Goal: Task Accomplishment & Management: Complete application form

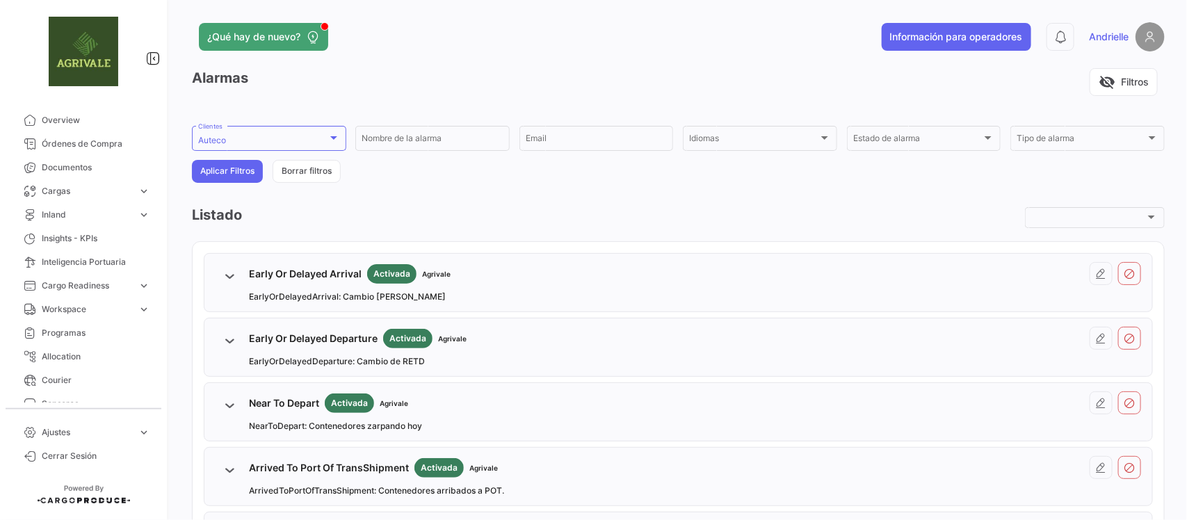
drag, startPoint x: 83, startPoint y: 426, endPoint x: 83, endPoint y: 384, distance: 42.4
click at [83, 426] on span "Ajustes" at bounding box center [87, 432] width 90 height 13
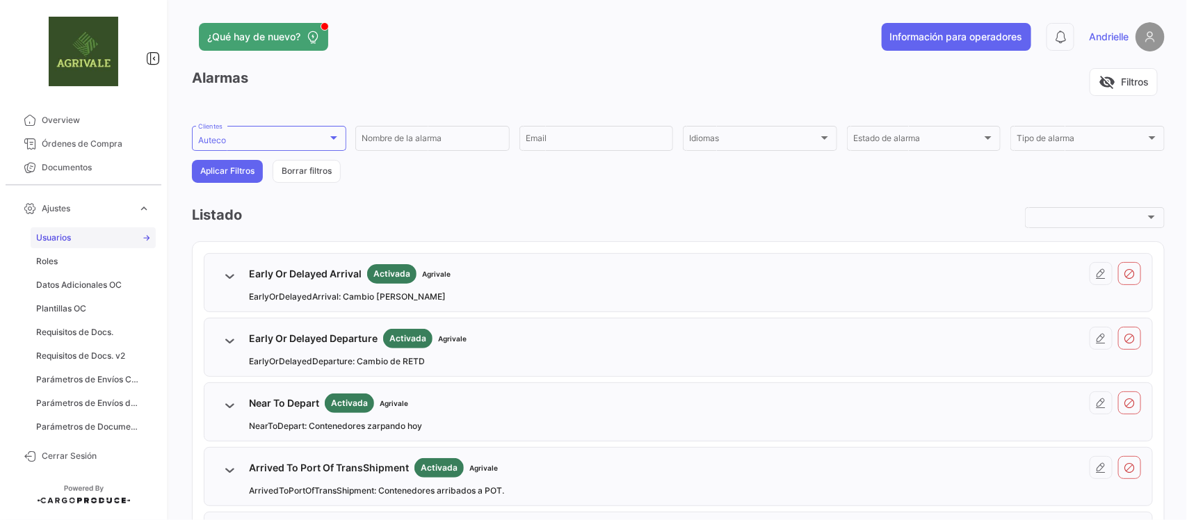
click at [91, 227] on link "Usuarios" at bounding box center [93, 237] width 125 height 21
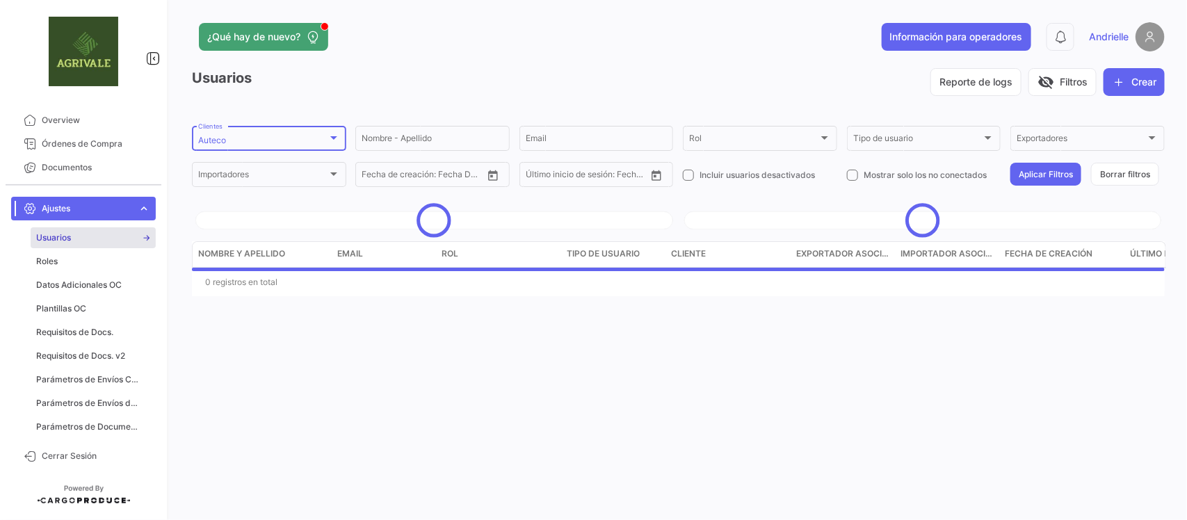
click at [304, 140] on div "Auteco" at bounding box center [262, 141] width 129 height 10
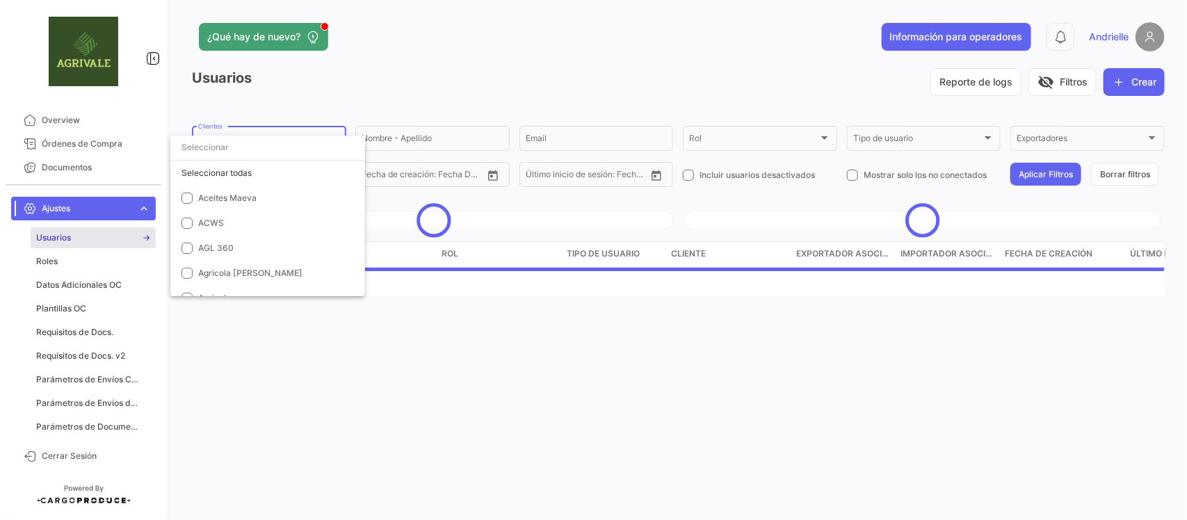
scroll to position [949, 0]
click at [213, 168] on mat-option "Auteco" at bounding box center [289, 175] width 239 height 25
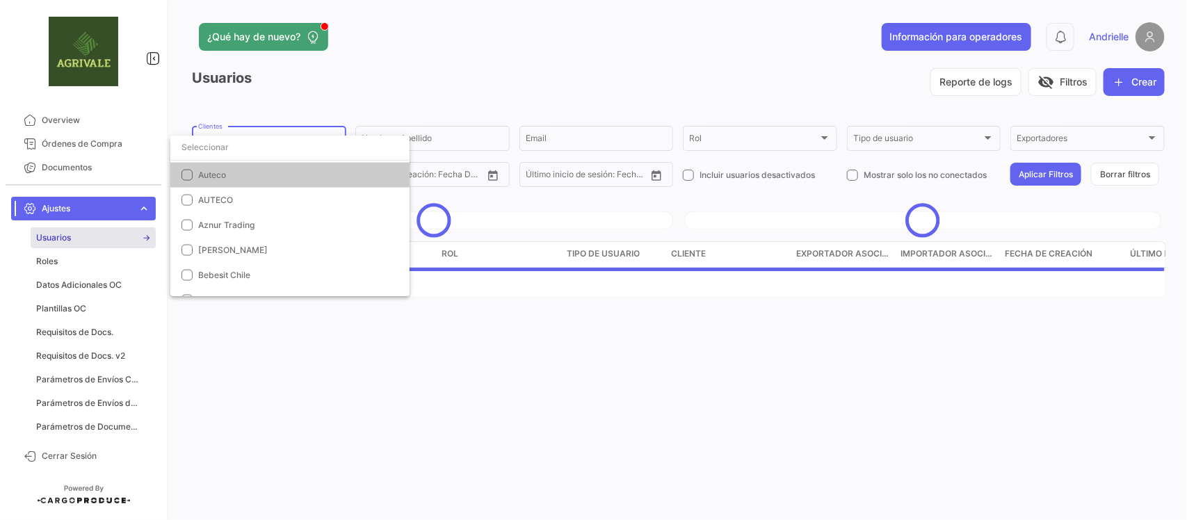
click at [321, 97] on div at bounding box center [593, 260] width 1187 height 520
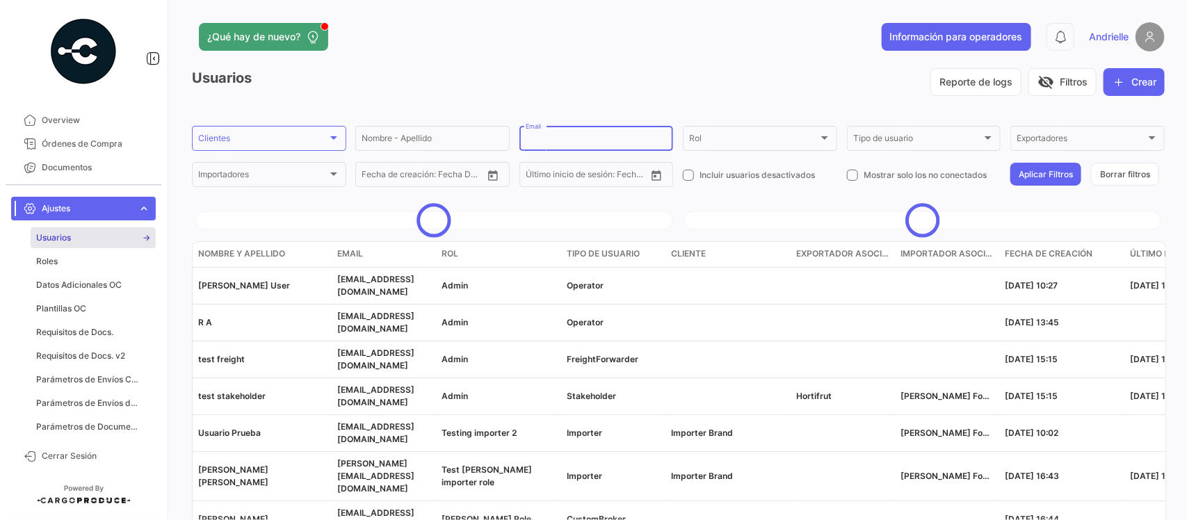
click at [551, 138] on input "Email" at bounding box center [597, 141] width 142 height 10
paste input "[PERSON_NAME][EMAIL_ADDRESS][PERSON_NAME][DOMAIN_NAME]"
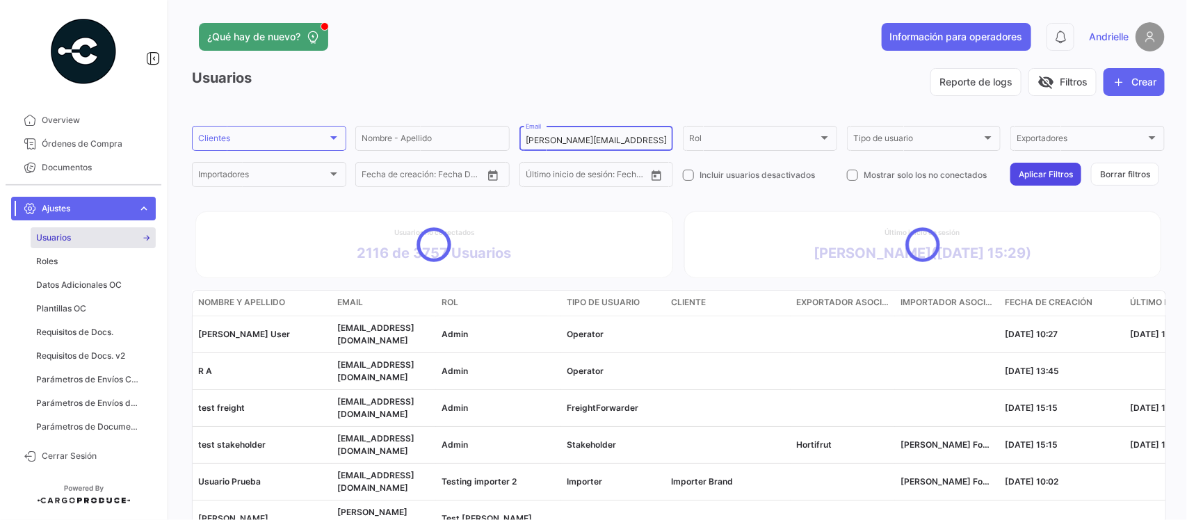
type input "[PERSON_NAME][EMAIL_ADDRESS][PERSON_NAME][DOMAIN_NAME]"
click at [1037, 174] on button "Aplicar Filtros" at bounding box center [1045, 174] width 71 height 23
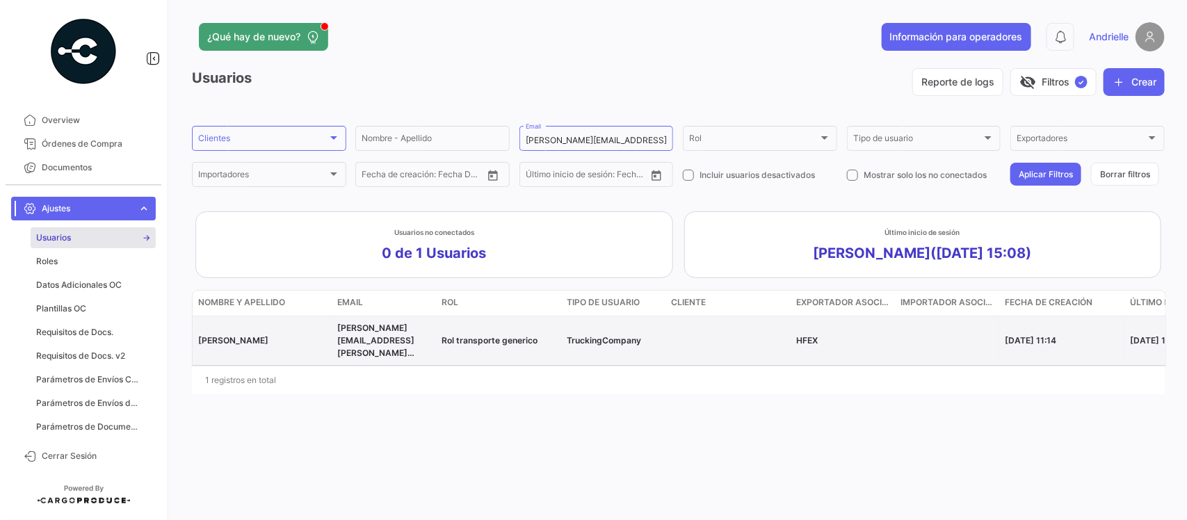
click at [382, 334] on div "[PERSON_NAME][EMAIL_ADDRESS][PERSON_NAME][DOMAIN_NAME]" at bounding box center [383, 341] width 93 height 38
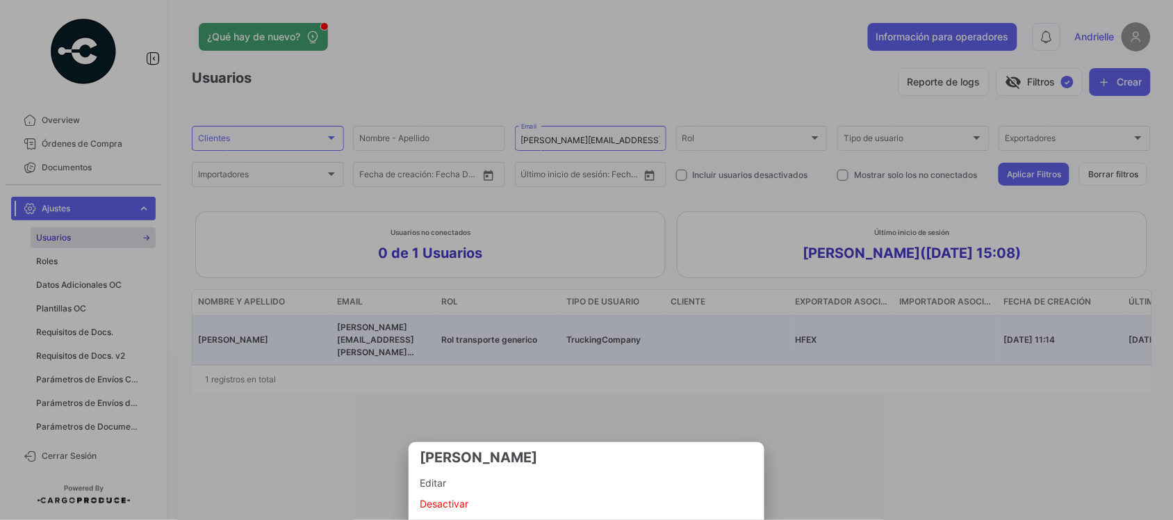
click at [463, 482] on span "Editar" at bounding box center [587, 483] width 334 height 17
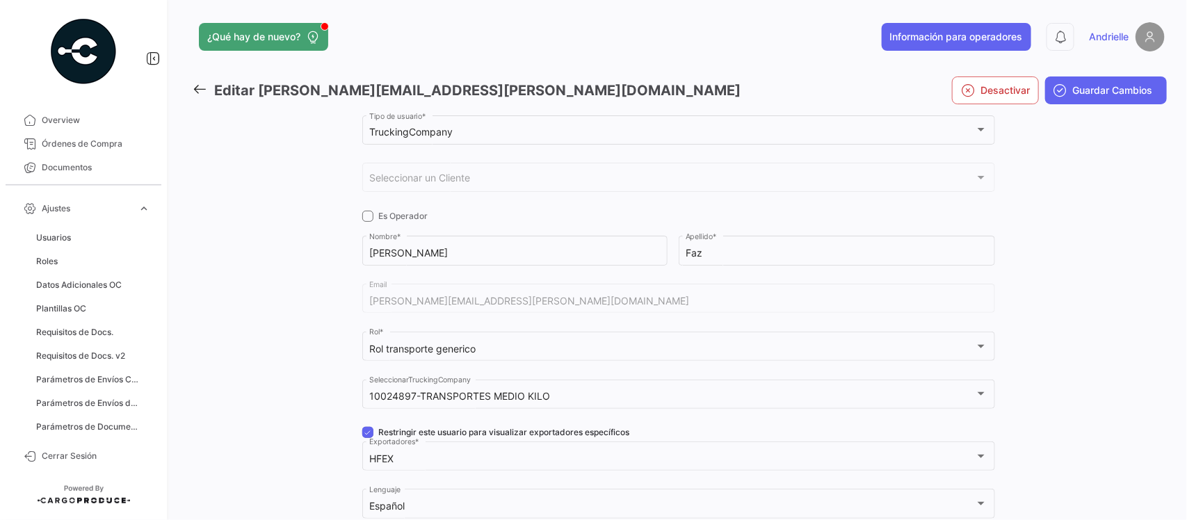
click at [198, 84] on icon at bounding box center [199, 88] width 15 height 15
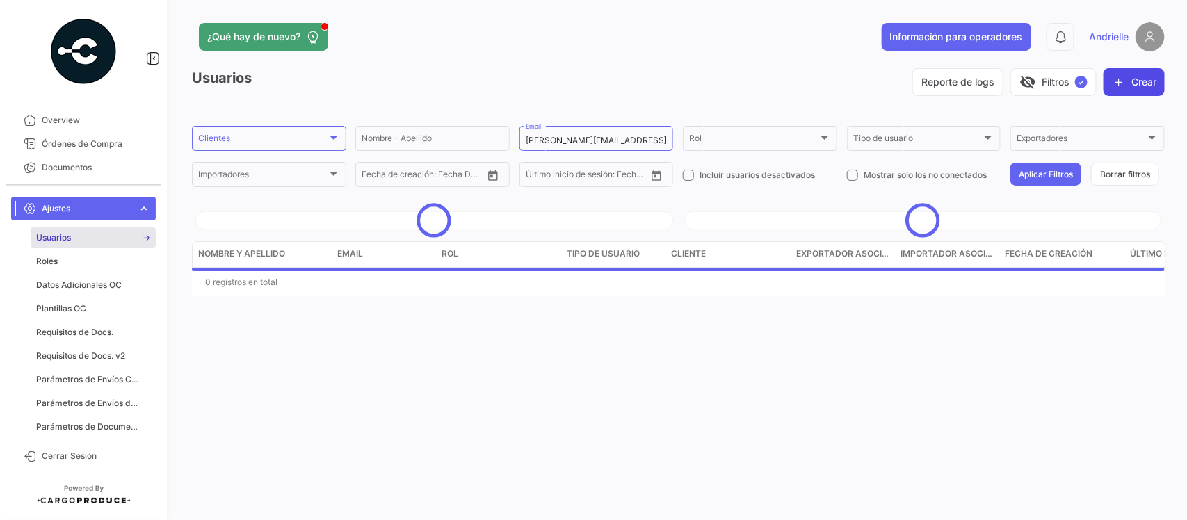
click at [1133, 74] on button "Crear" at bounding box center [1133, 82] width 61 height 28
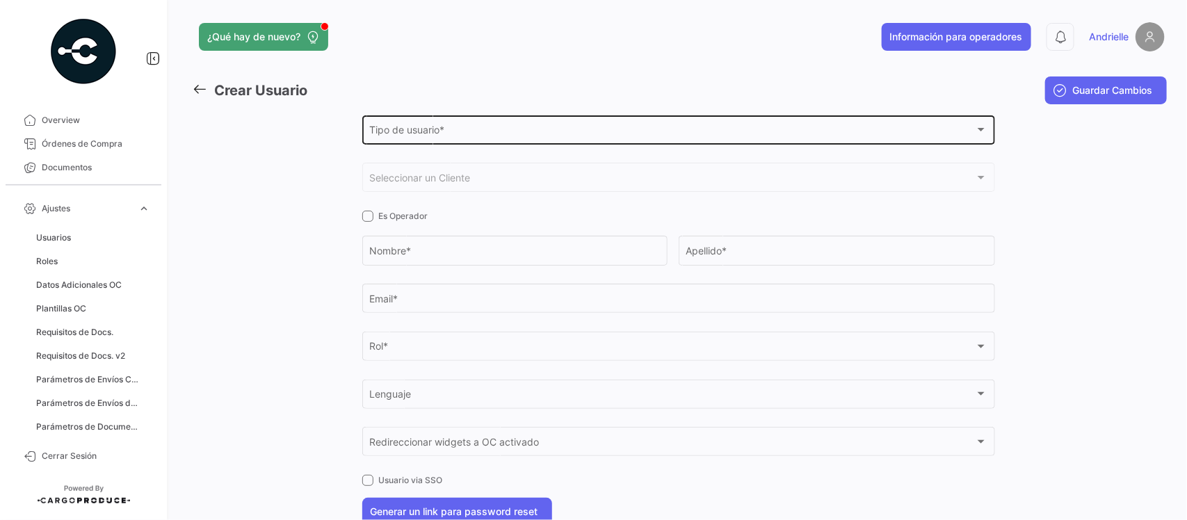
click at [443, 138] on span "Tipo de usuario *" at bounding box center [671, 133] width 605 height 12
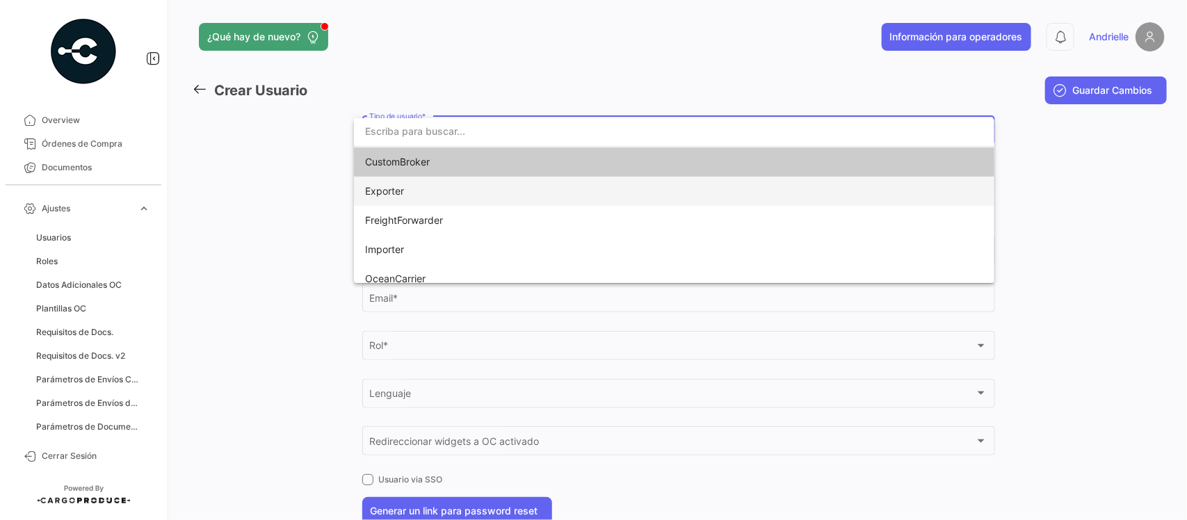
scroll to position [127, 0]
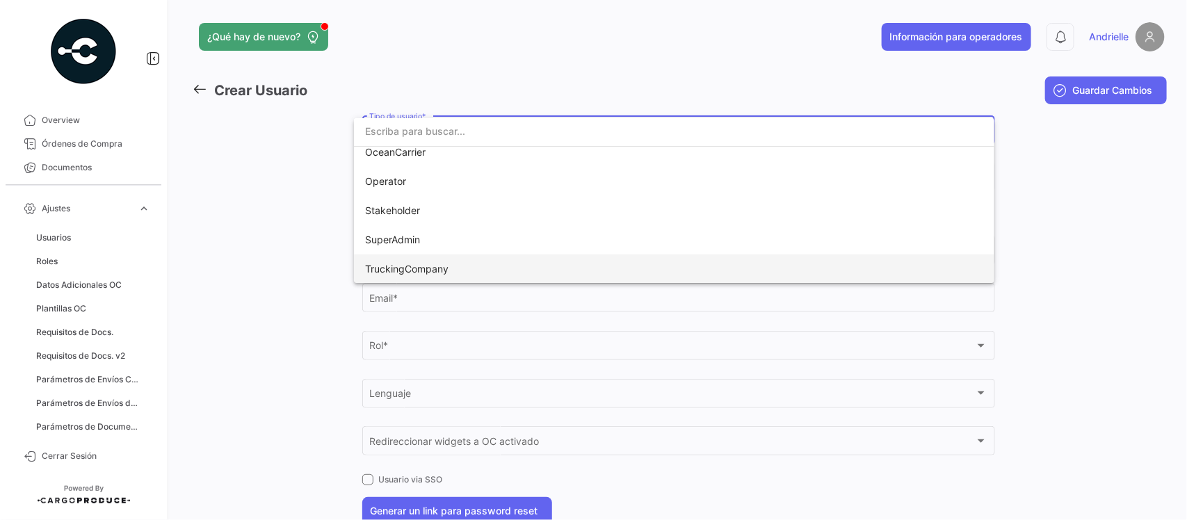
click at [421, 276] on span "TruckingCompany" at bounding box center [462, 268] width 195 height 29
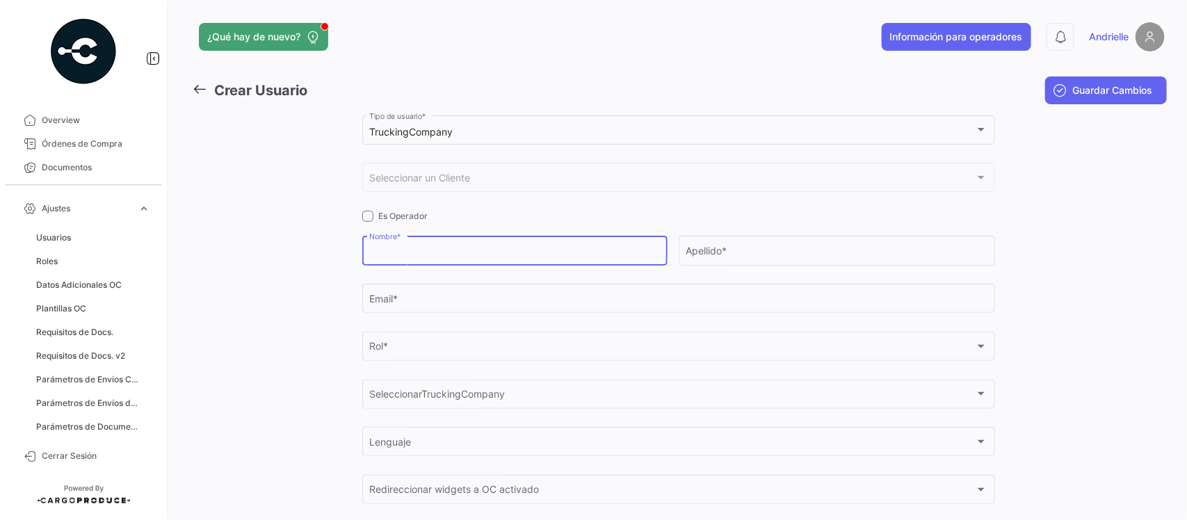
drag, startPoint x: 414, startPoint y: 250, endPoint x: 415, endPoint y: 259, distance: 9.1
click at [414, 254] on input "Nombre *" at bounding box center [514, 253] width 291 height 12
type input "[PERSON_NAME]"
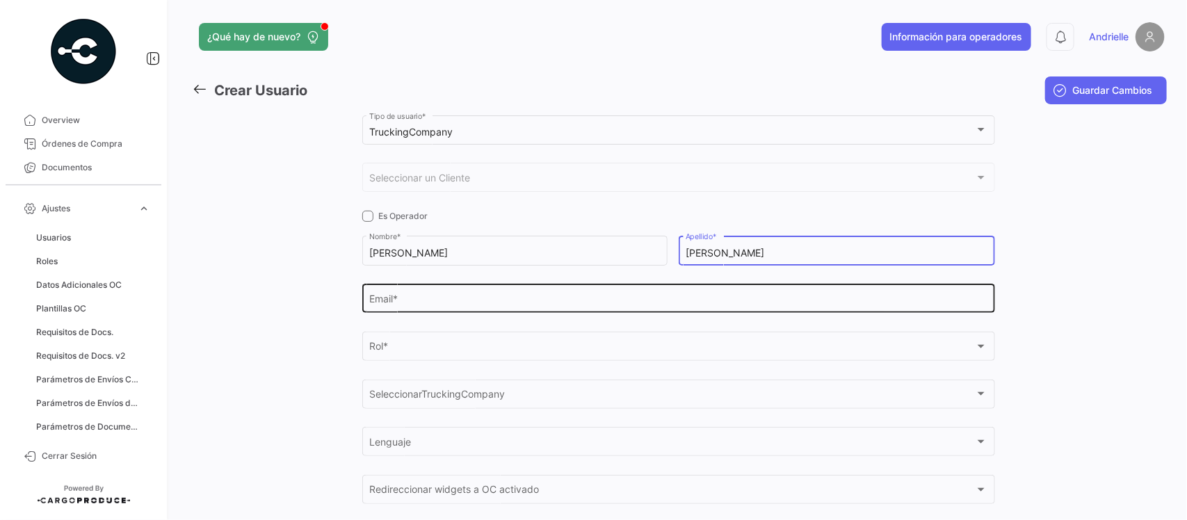
type input "[PERSON_NAME]"
click at [453, 300] on input "Email *" at bounding box center [678, 301] width 618 height 12
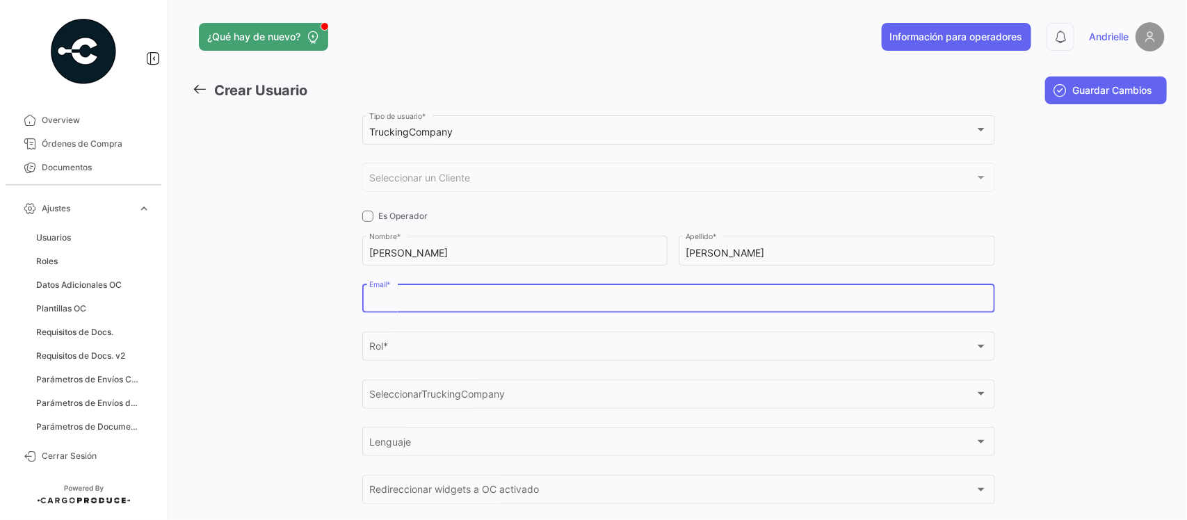
paste input "[PERSON_NAME][EMAIL_ADDRESS][PERSON_NAME][DOMAIN_NAME]"
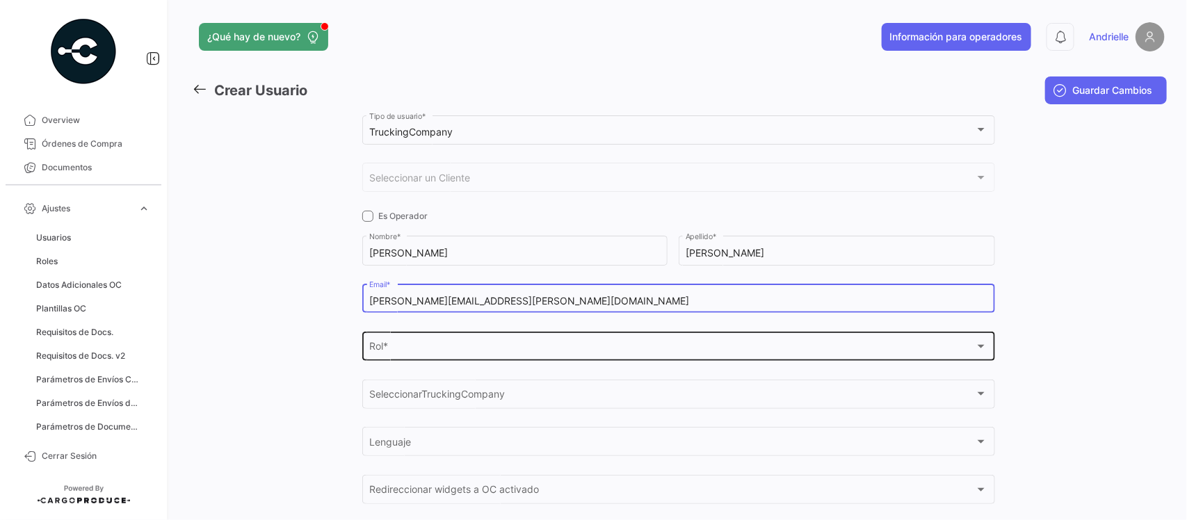
type input "[PERSON_NAME][EMAIL_ADDRESS][PERSON_NAME][DOMAIN_NAME]"
click at [417, 359] on div "Rol * Rol *" at bounding box center [678, 345] width 618 height 32
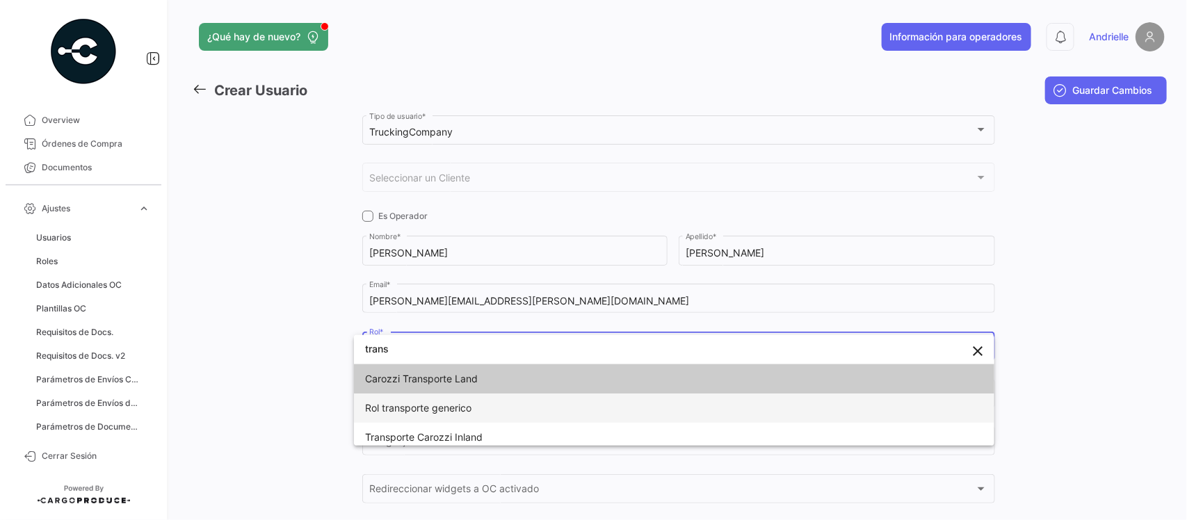
type input "trans"
click at [466, 405] on span "Rol transporte generico" at bounding box center [418, 408] width 106 height 12
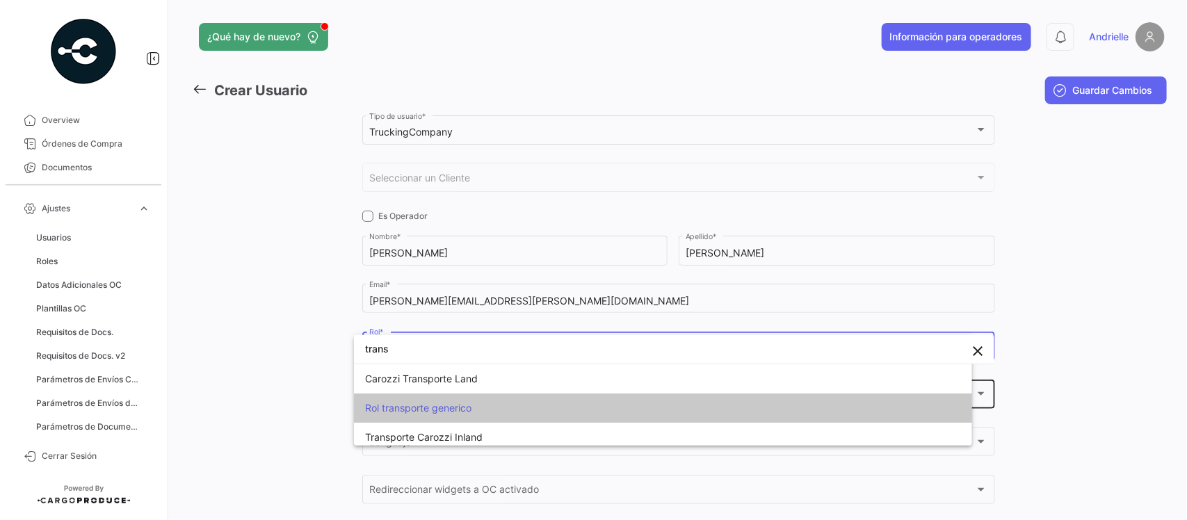
scroll to position [0, 0]
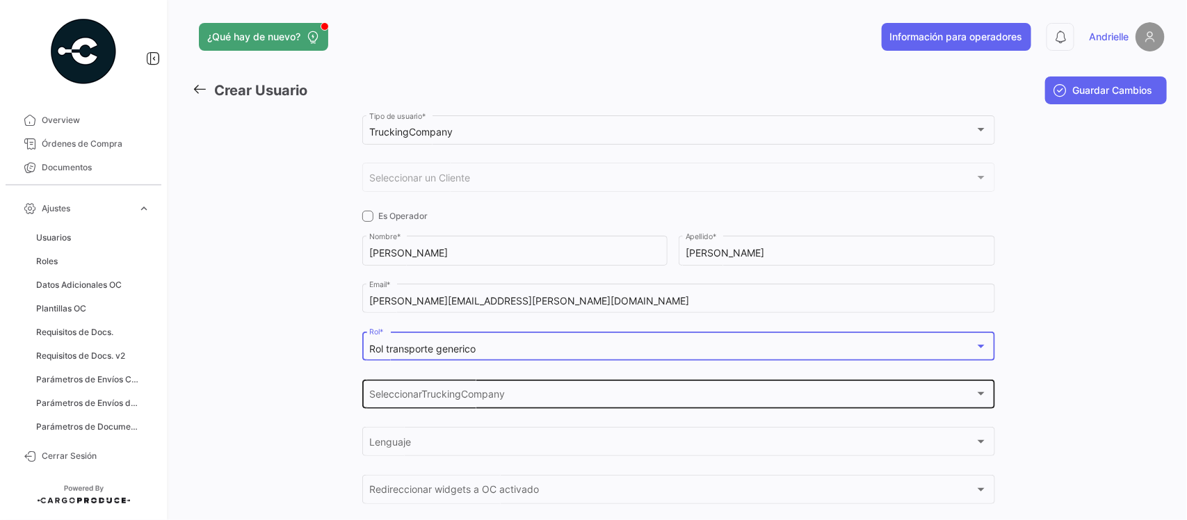
click at [469, 400] on span "SeleccionarTruckingCompany" at bounding box center [671, 397] width 605 height 12
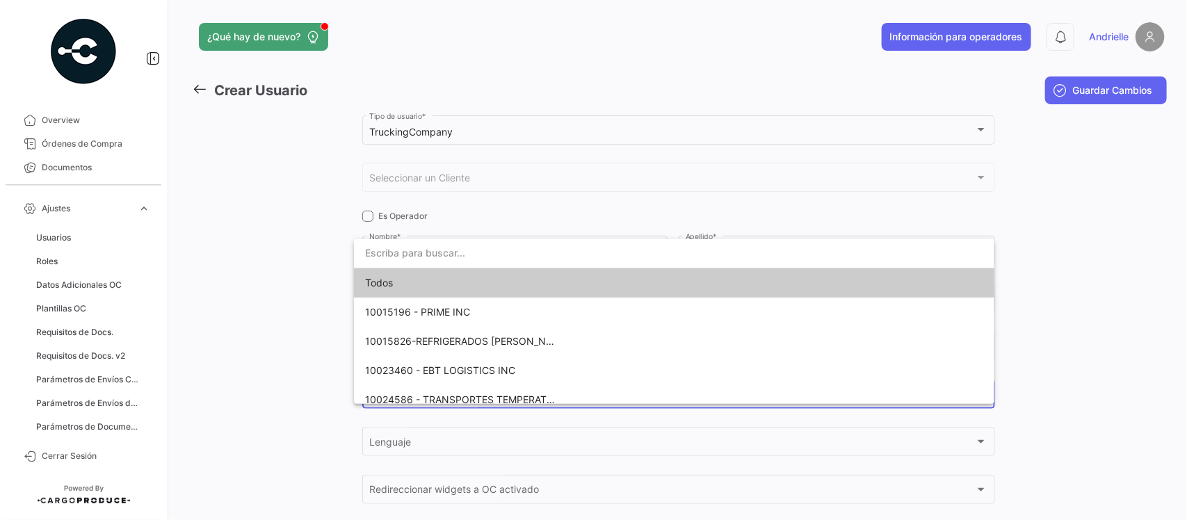
drag, startPoint x: 184, startPoint y: 359, endPoint x: 273, endPoint y: 373, distance: 90.1
click at [202, 361] on div at bounding box center [593, 260] width 1187 height 520
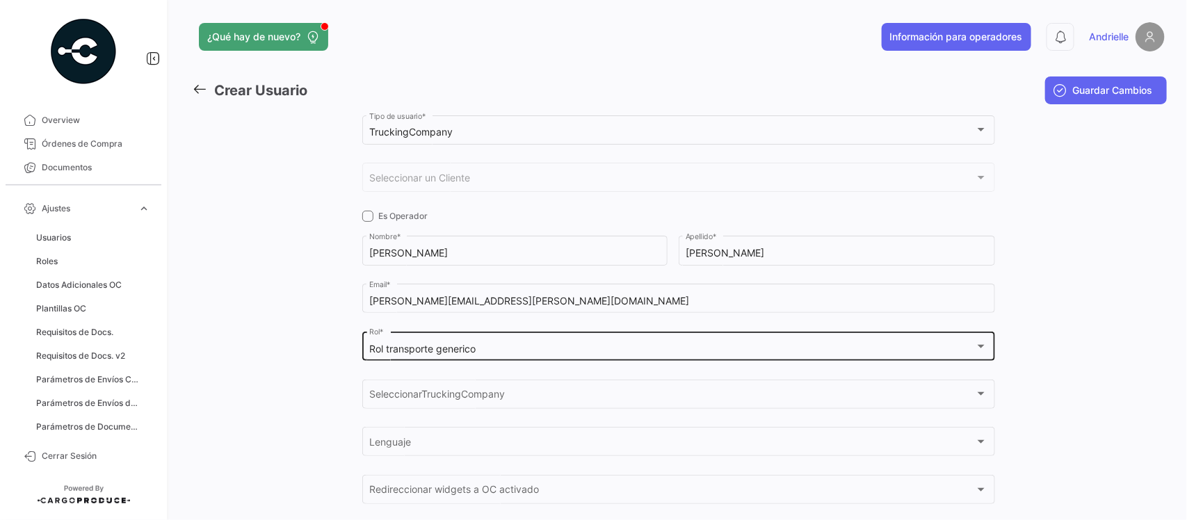
click at [482, 341] on div "Rol transporte generico Rol *" at bounding box center [678, 345] width 618 height 32
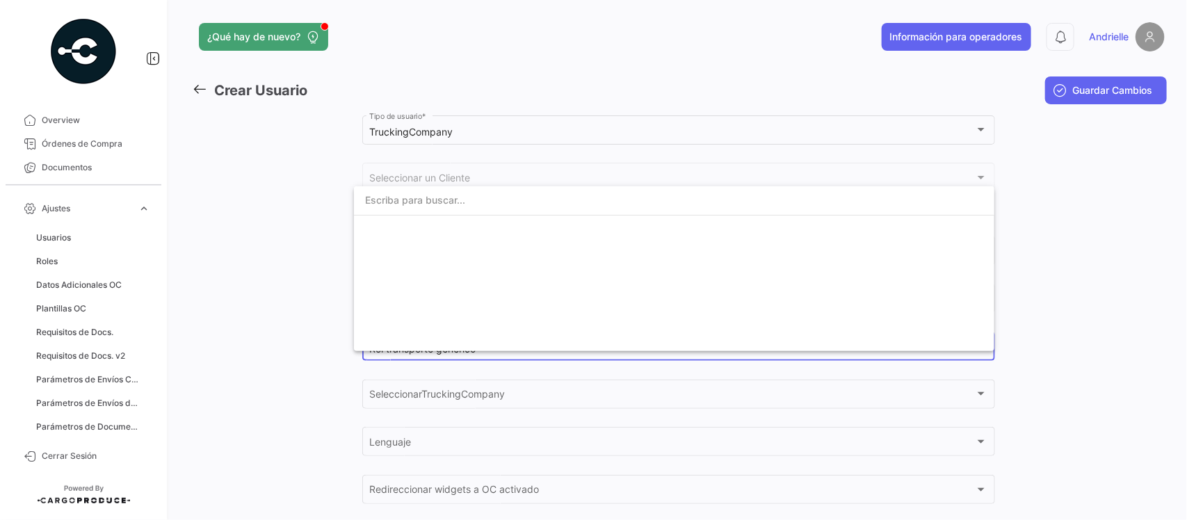
scroll to position [2982, 0]
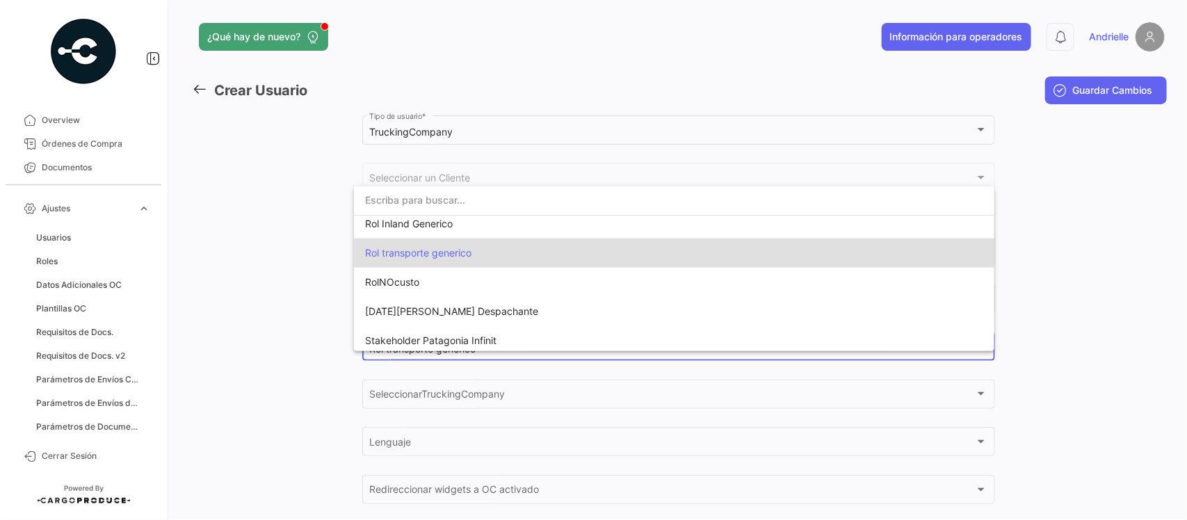
click at [257, 352] on div at bounding box center [593, 260] width 1187 height 520
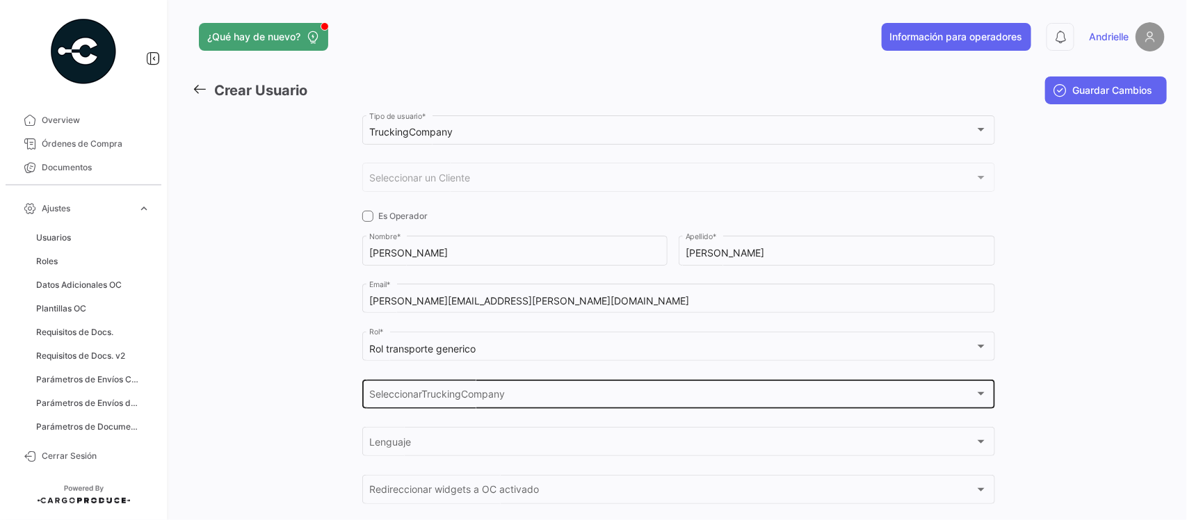
click at [434, 391] on span "SeleccionarTruckingCompany" at bounding box center [671, 397] width 605 height 12
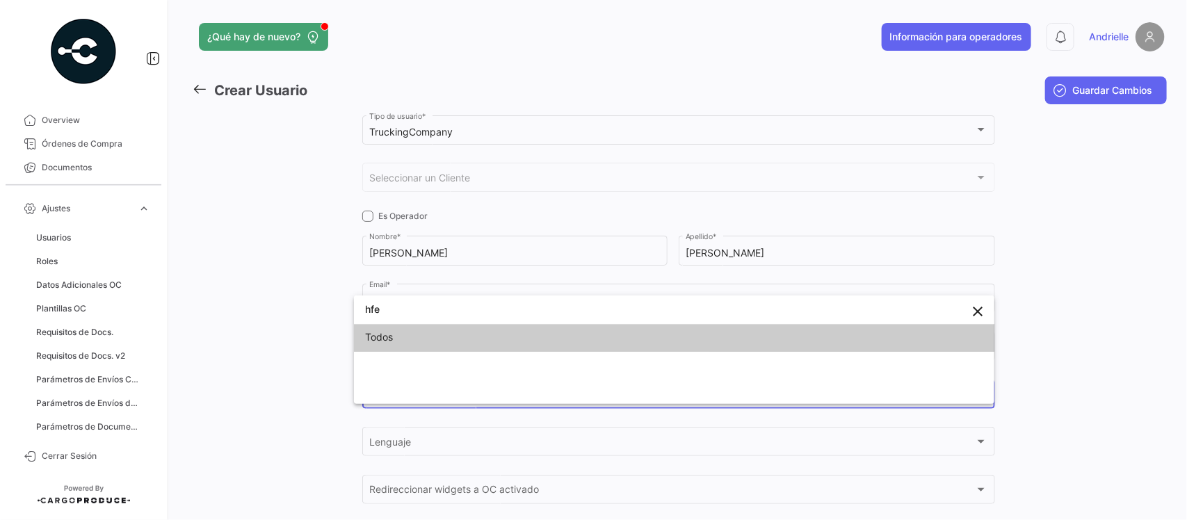
scroll to position [2, 0]
type input "hfe"
click at [284, 360] on div at bounding box center [593, 260] width 1187 height 520
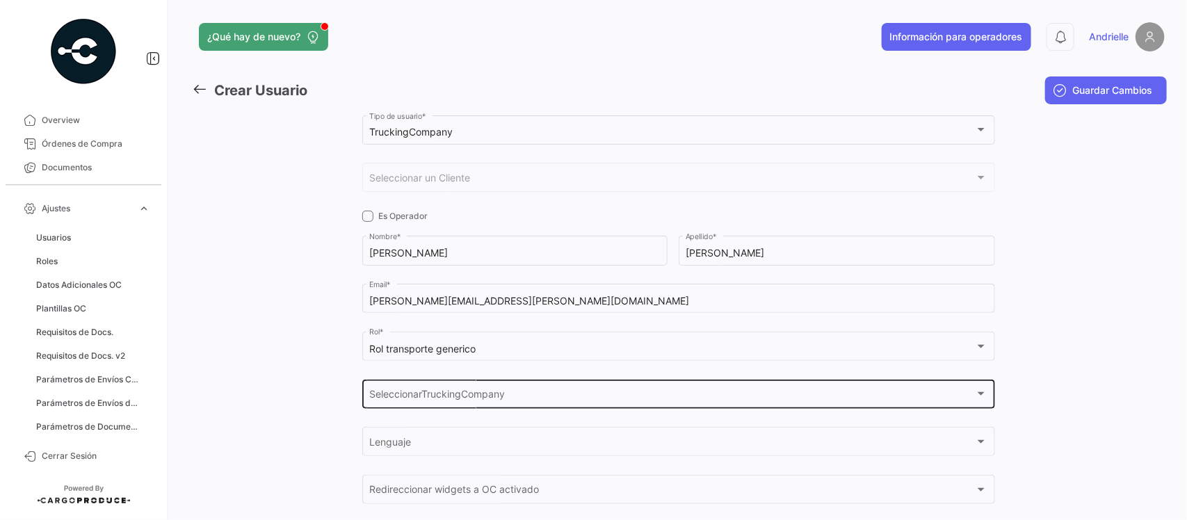
click at [471, 400] on span "SeleccionarTruckingCompany" at bounding box center [671, 397] width 605 height 12
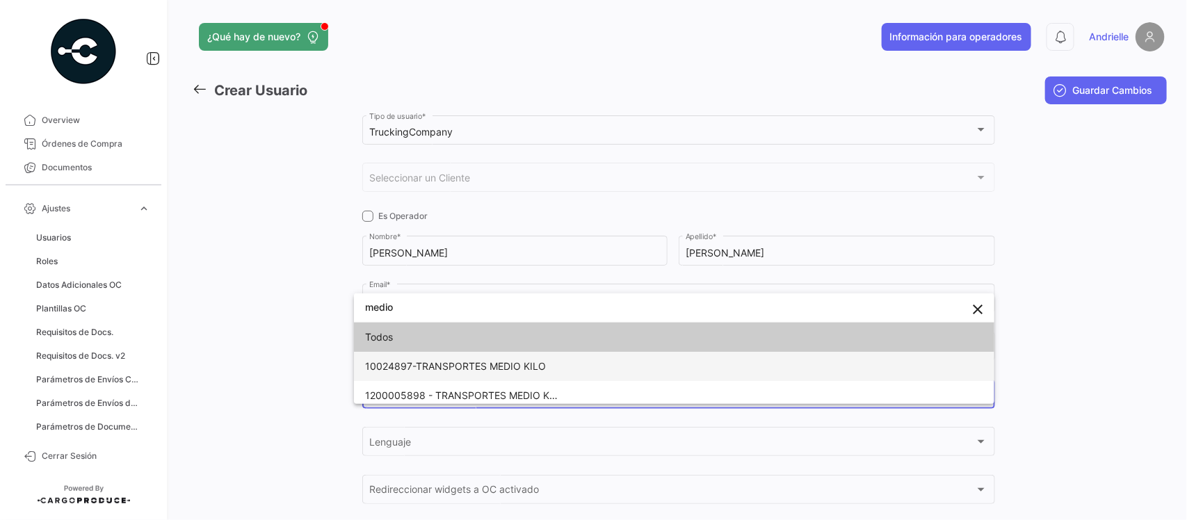
type input "medio"
click at [502, 371] on span "10024897-TRANSPORTES MEDIO KILO" at bounding box center [455, 366] width 181 height 12
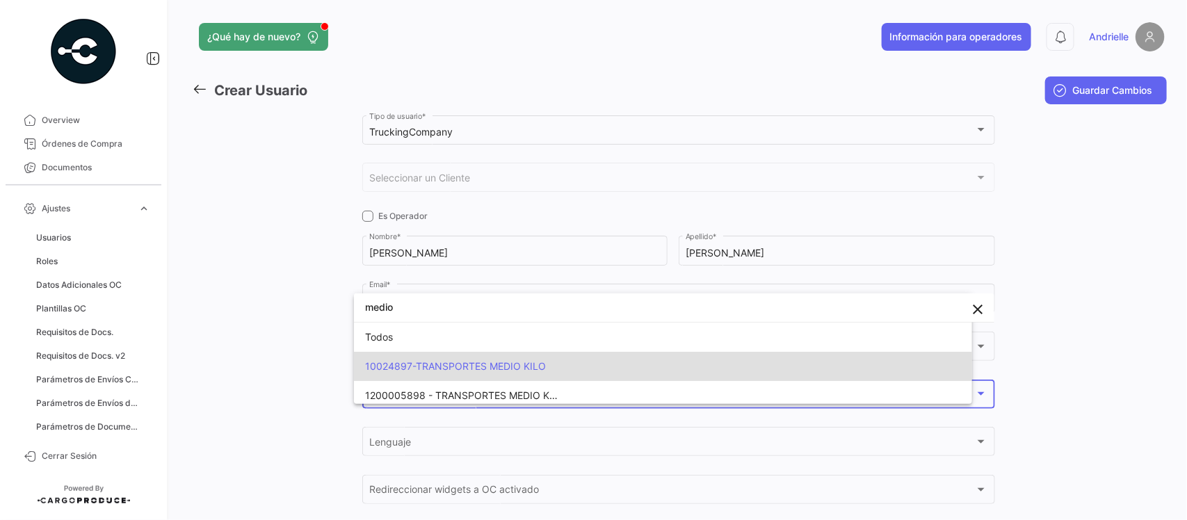
scroll to position [0, 0]
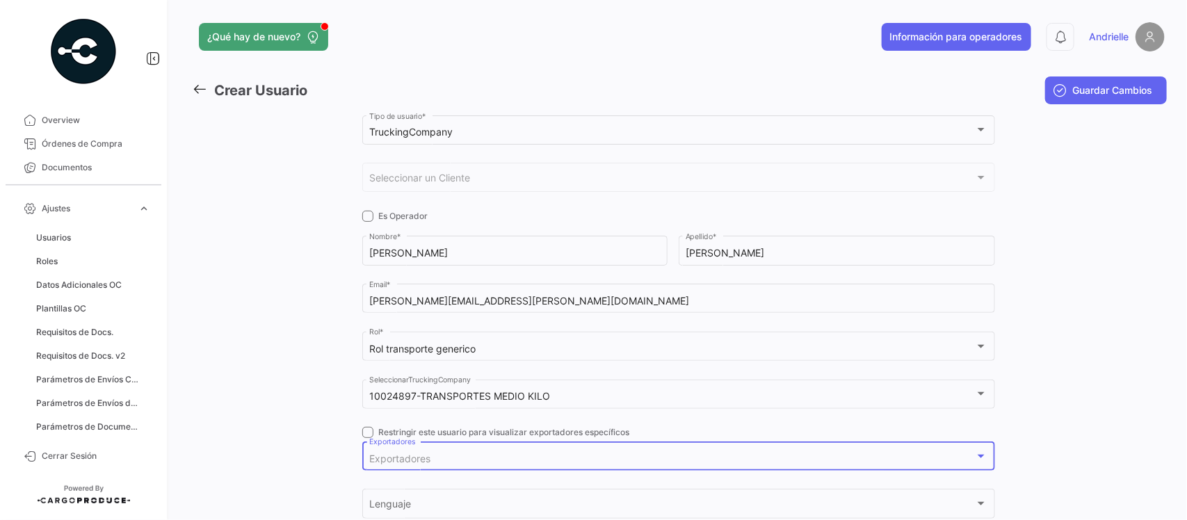
click at [436, 455] on div "Exportadores" at bounding box center [671, 459] width 605 height 12
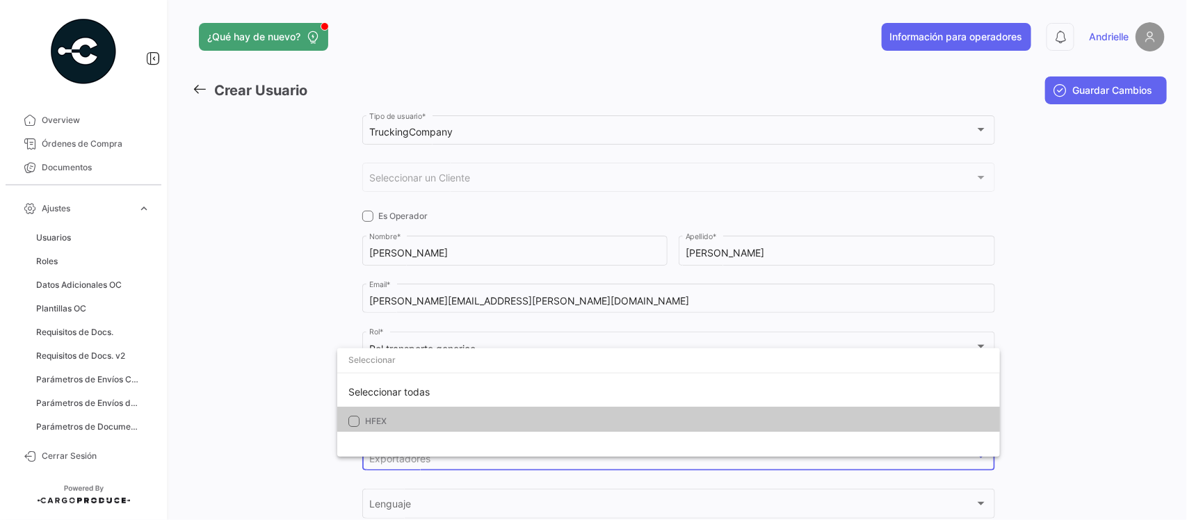
click at [416, 416] on span "HFEX" at bounding box center [462, 421] width 195 height 13
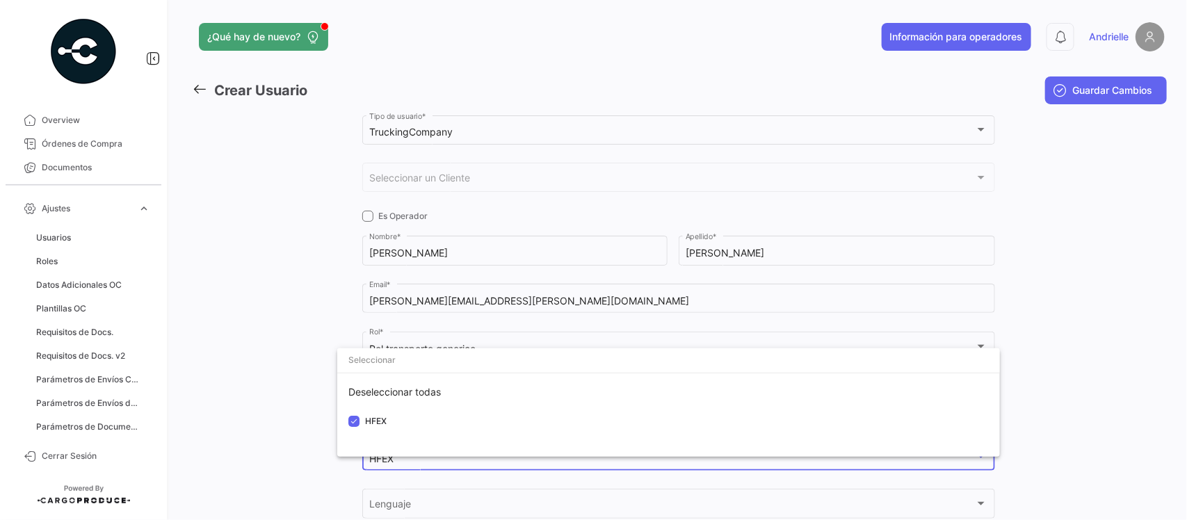
click at [273, 411] on div at bounding box center [593, 260] width 1187 height 520
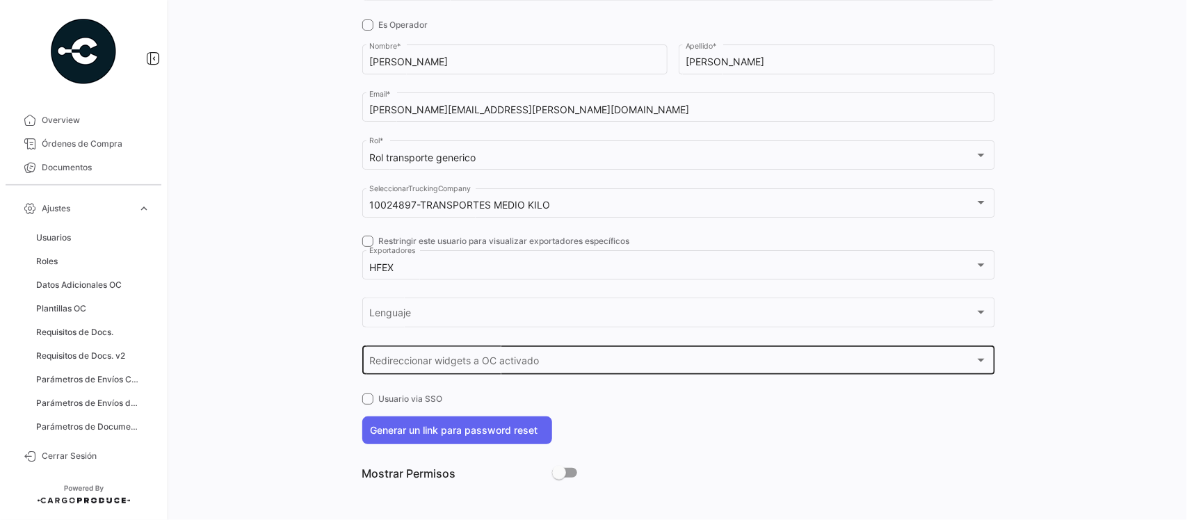
scroll to position [195, 0]
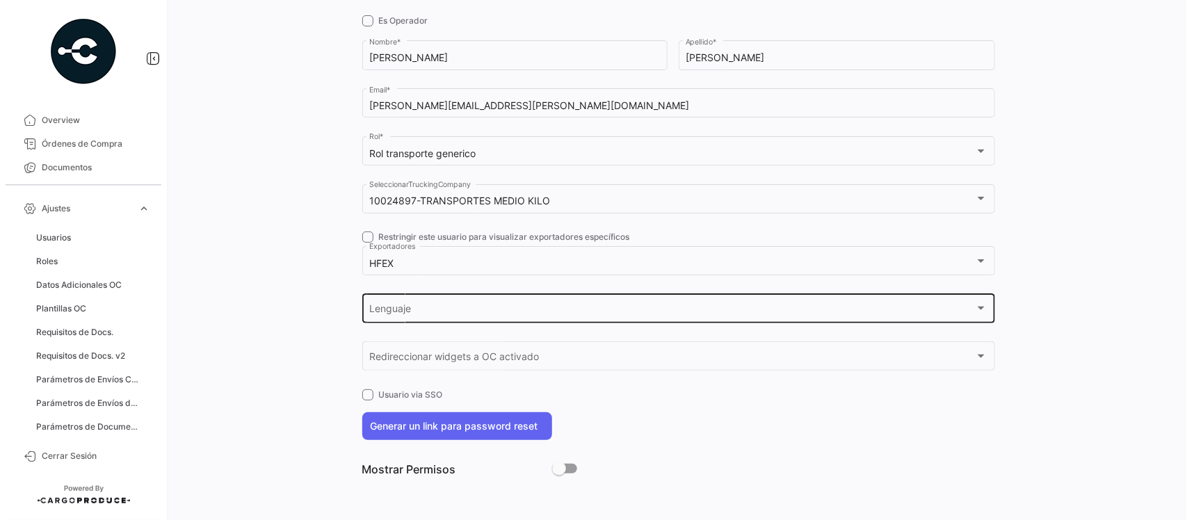
click at [393, 300] on div "Lenguaje Lenguaje" at bounding box center [678, 307] width 618 height 32
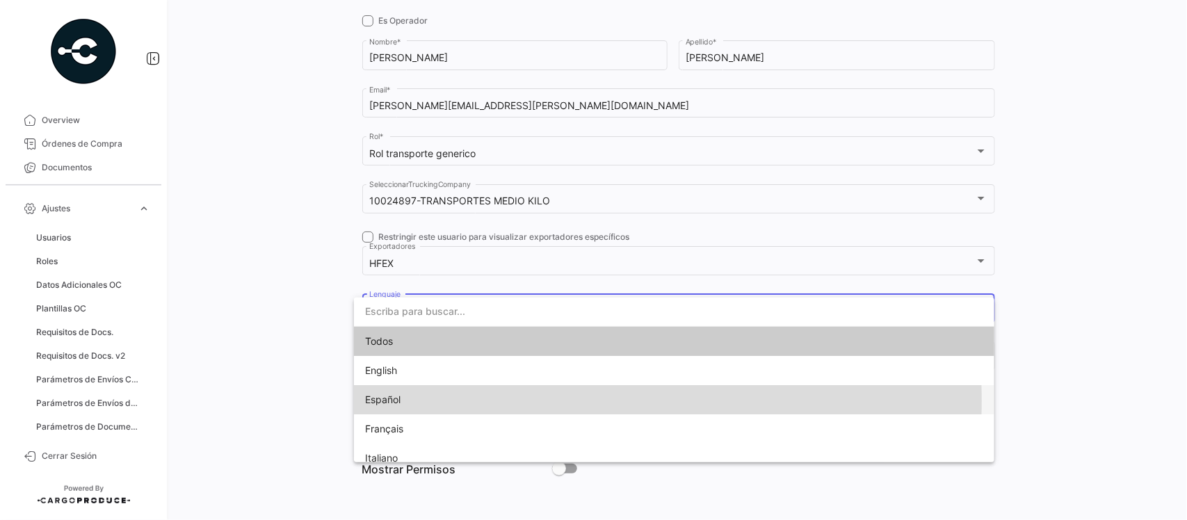
click at [411, 401] on span "Español" at bounding box center [462, 399] width 195 height 29
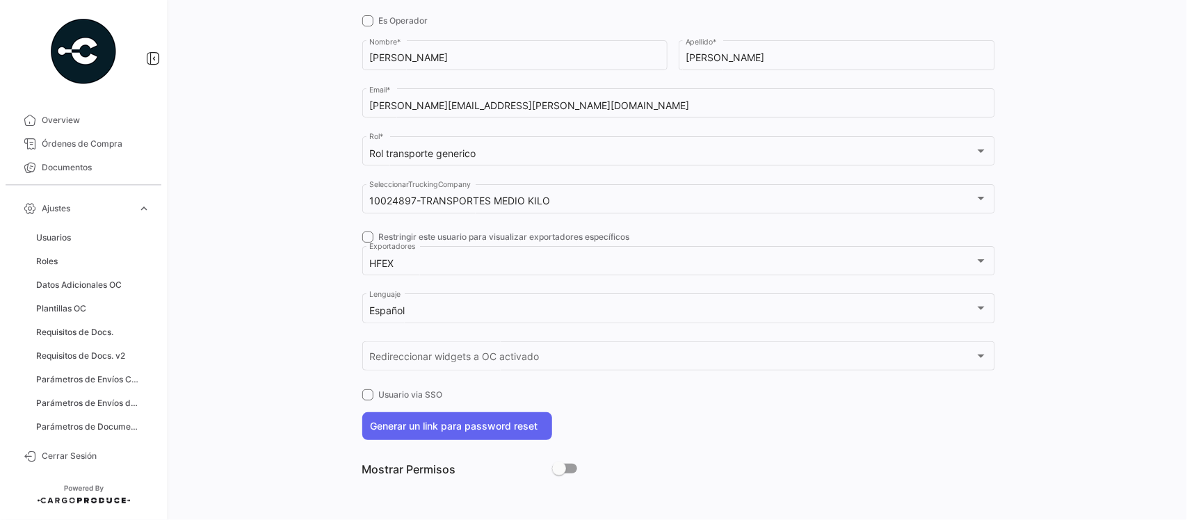
click at [252, 368] on div at bounding box center [295, 202] width 136 height 570
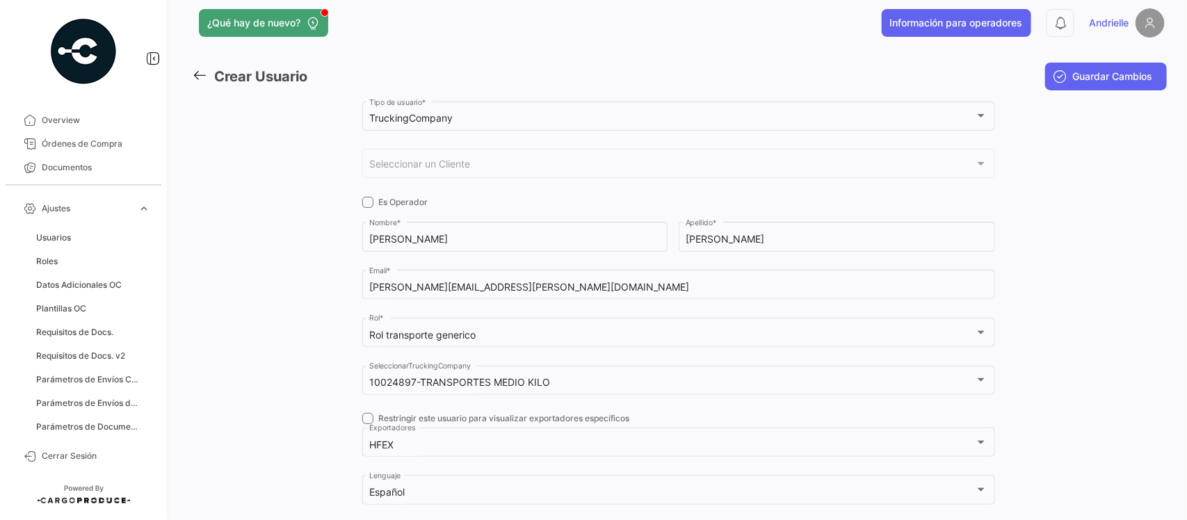
scroll to position [0, 0]
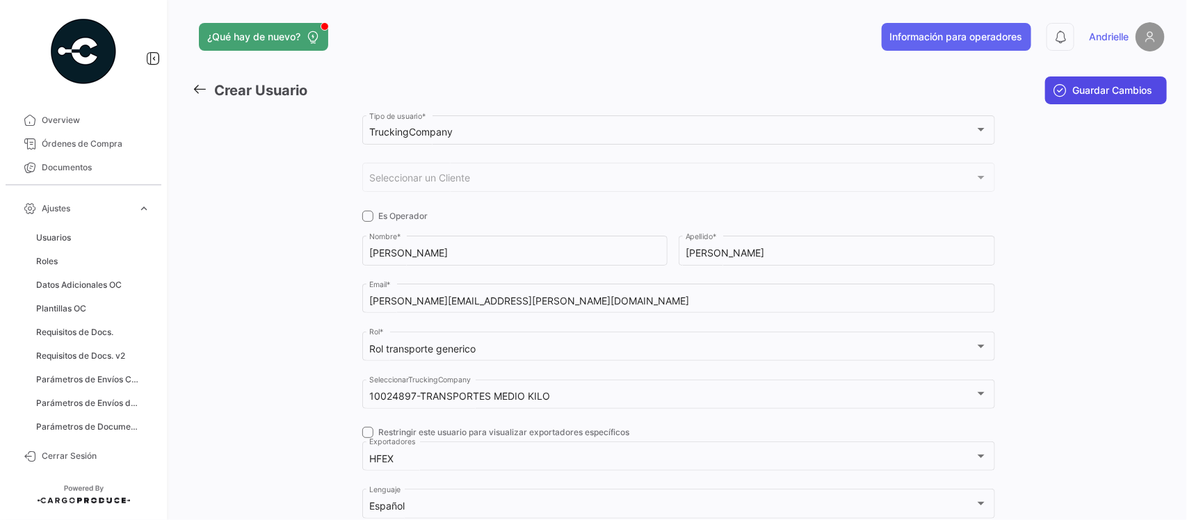
click at [1119, 89] on span "Guardar Cambios" at bounding box center [1113, 90] width 80 height 14
